Goal: Download file/media

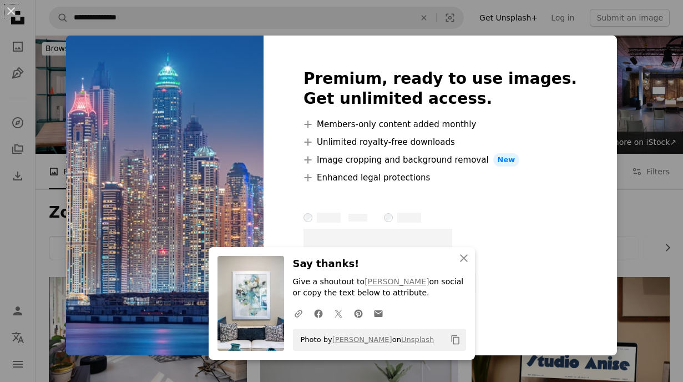
scroll to position [928, 0]
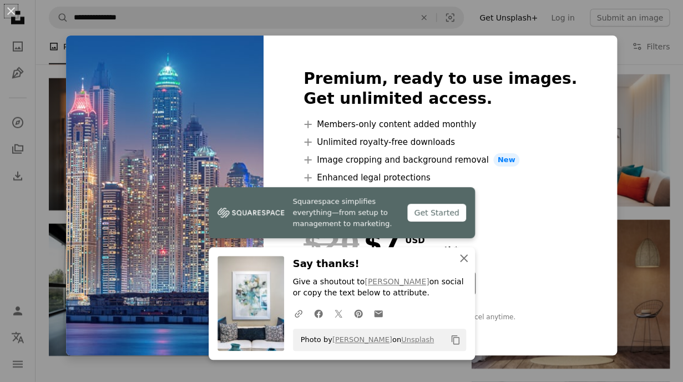
click at [462, 258] on icon "An X shape" at bounding box center [463, 257] width 13 height 13
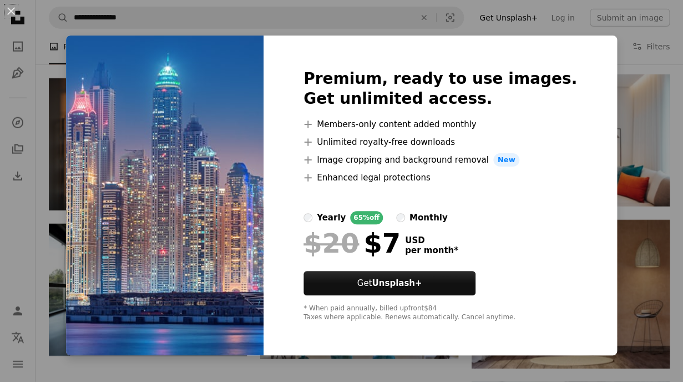
click at [362, 27] on div "An X shape Premium, ready to use images. Get unlimited access. A plus sign Memb…" at bounding box center [341, 191] width 683 height 382
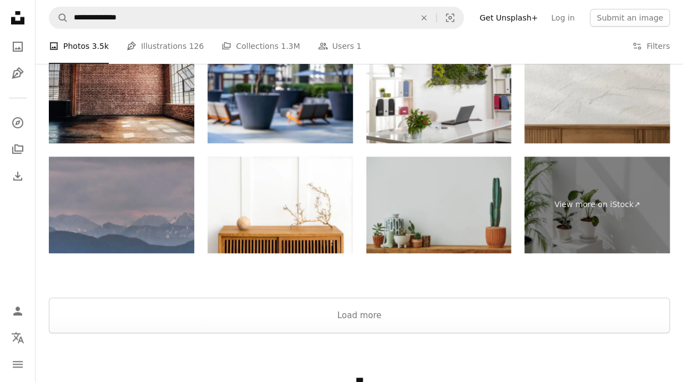
scroll to position [1503, 0]
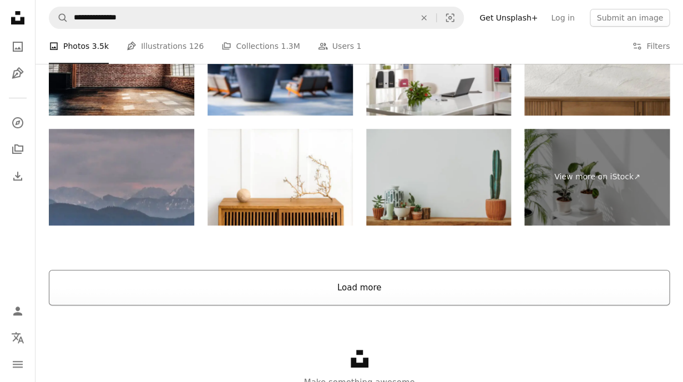
click at [535, 296] on button "Load more" at bounding box center [359, 288] width 621 height 36
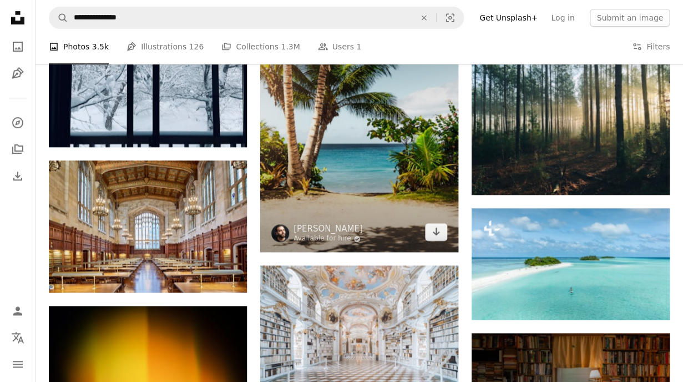
scroll to position [9688, 0]
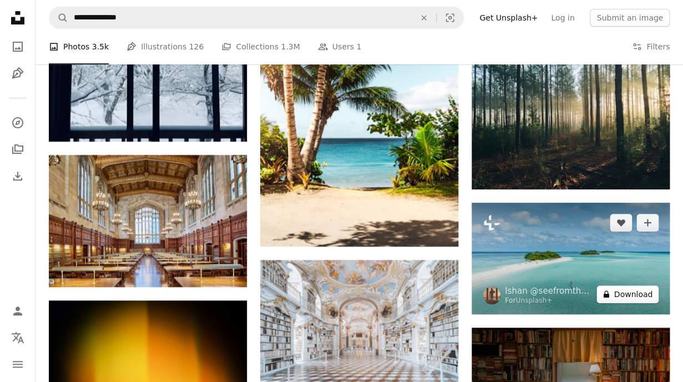
click at [631, 290] on button "A lock Download" at bounding box center [628, 294] width 62 height 18
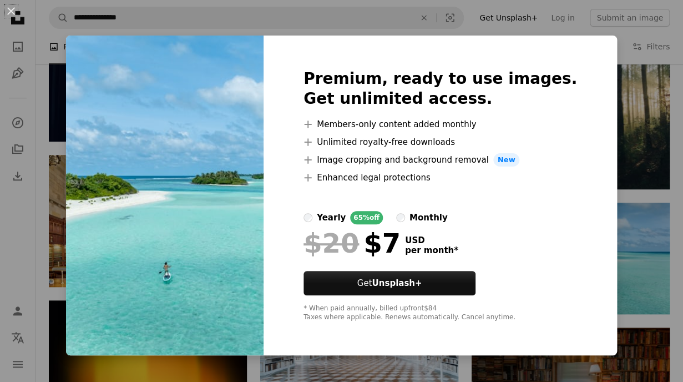
click at [213, 27] on div "An X shape Premium, ready to use images. Get unlimited access. A plus sign Memb…" at bounding box center [341, 191] width 683 height 382
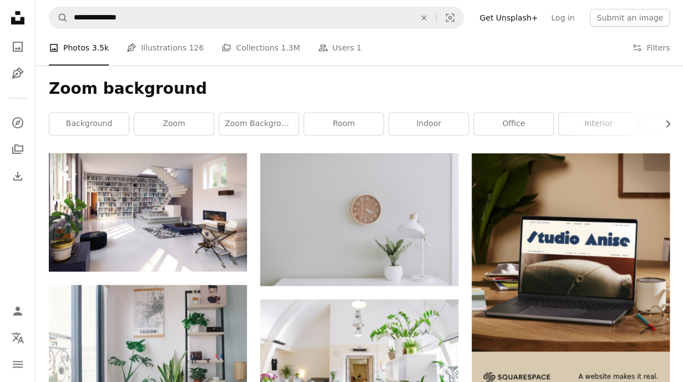
scroll to position [123, 0]
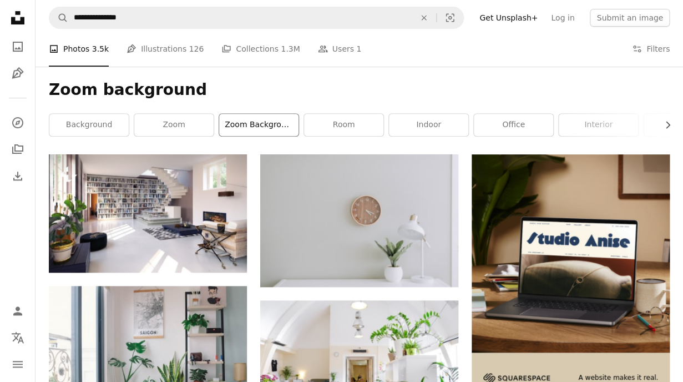
click at [274, 131] on link "zoom background office" at bounding box center [258, 125] width 79 height 22
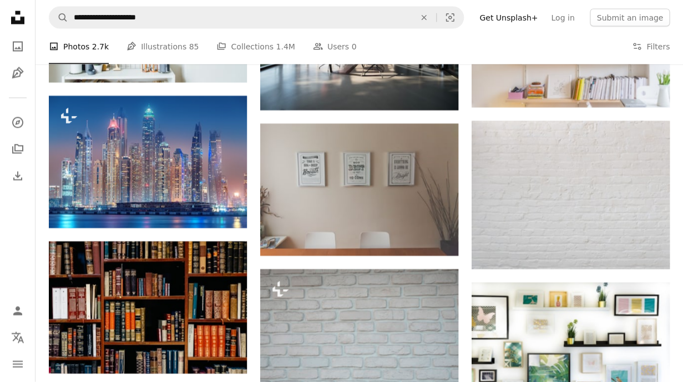
scroll to position [743, 0]
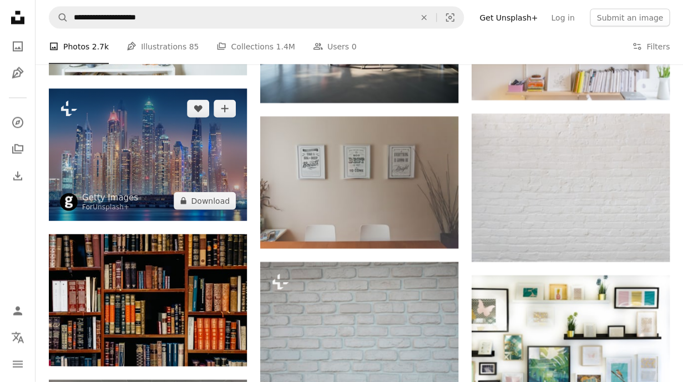
click at [162, 187] on img at bounding box center [148, 155] width 198 height 132
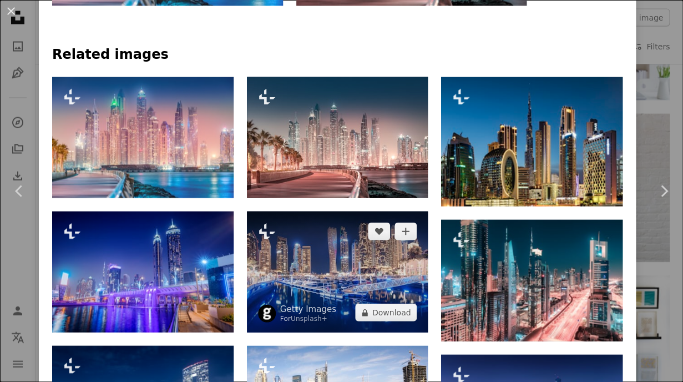
scroll to position [725, 0]
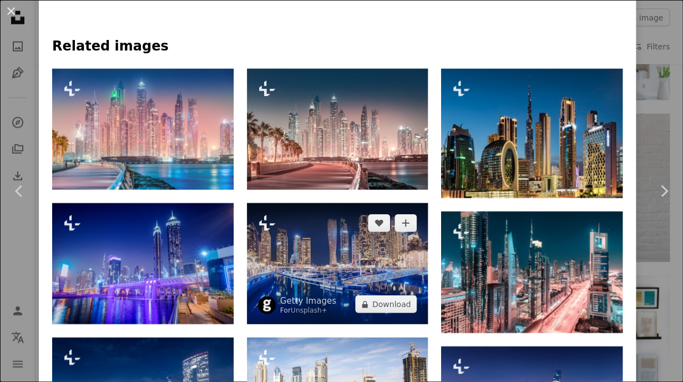
click at [349, 264] on img at bounding box center [337, 263] width 181 height 121
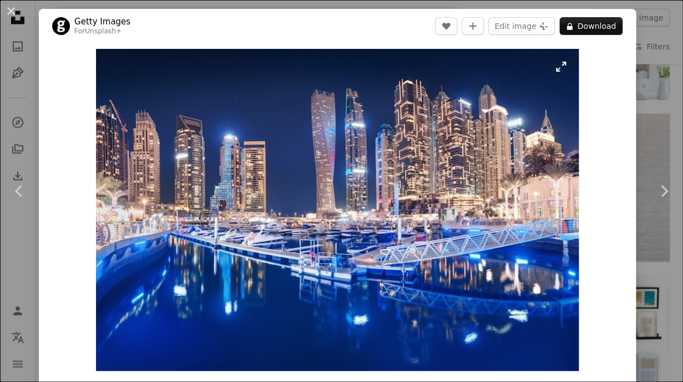
click at [549, 346] on img "Zoom in on this image" at bounding box center [337, 210] width 483 height 322
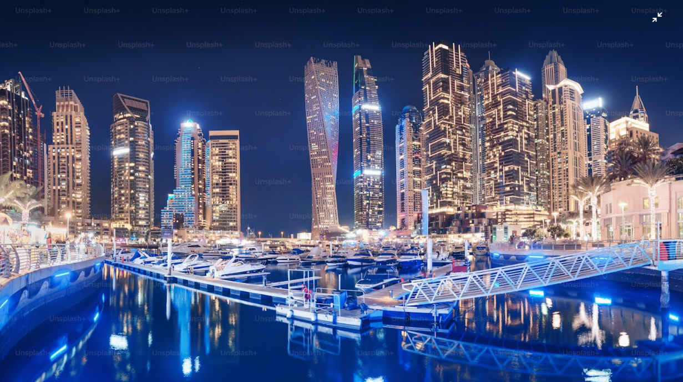
scroll to position [37, 0]
